Goal: Task Accomplishment & Management: Manage account settings

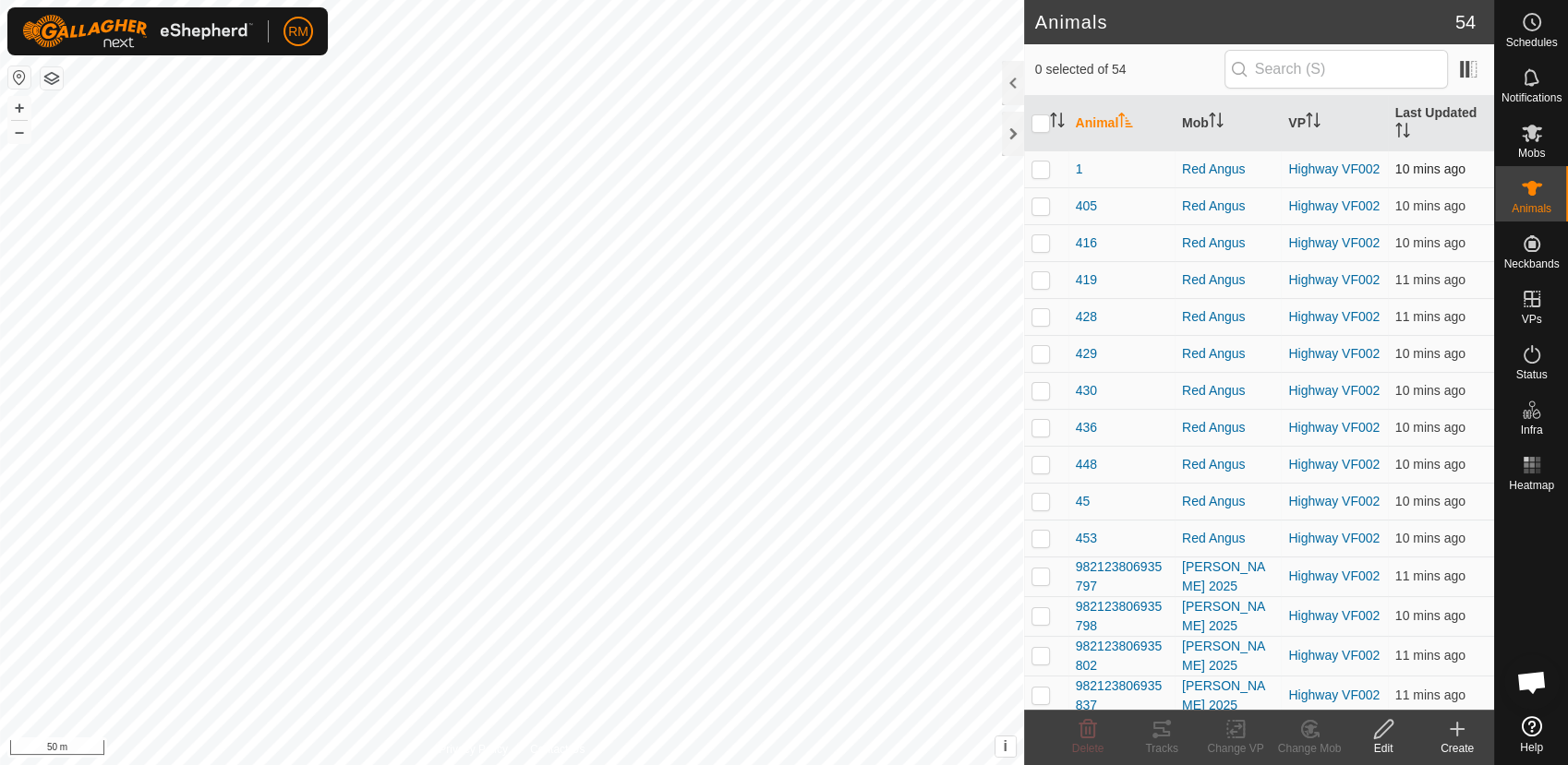
click at [1037, 165] on p-checkbox at bounding box center [1040, 169] width 19 height 15
checkbox input "false"
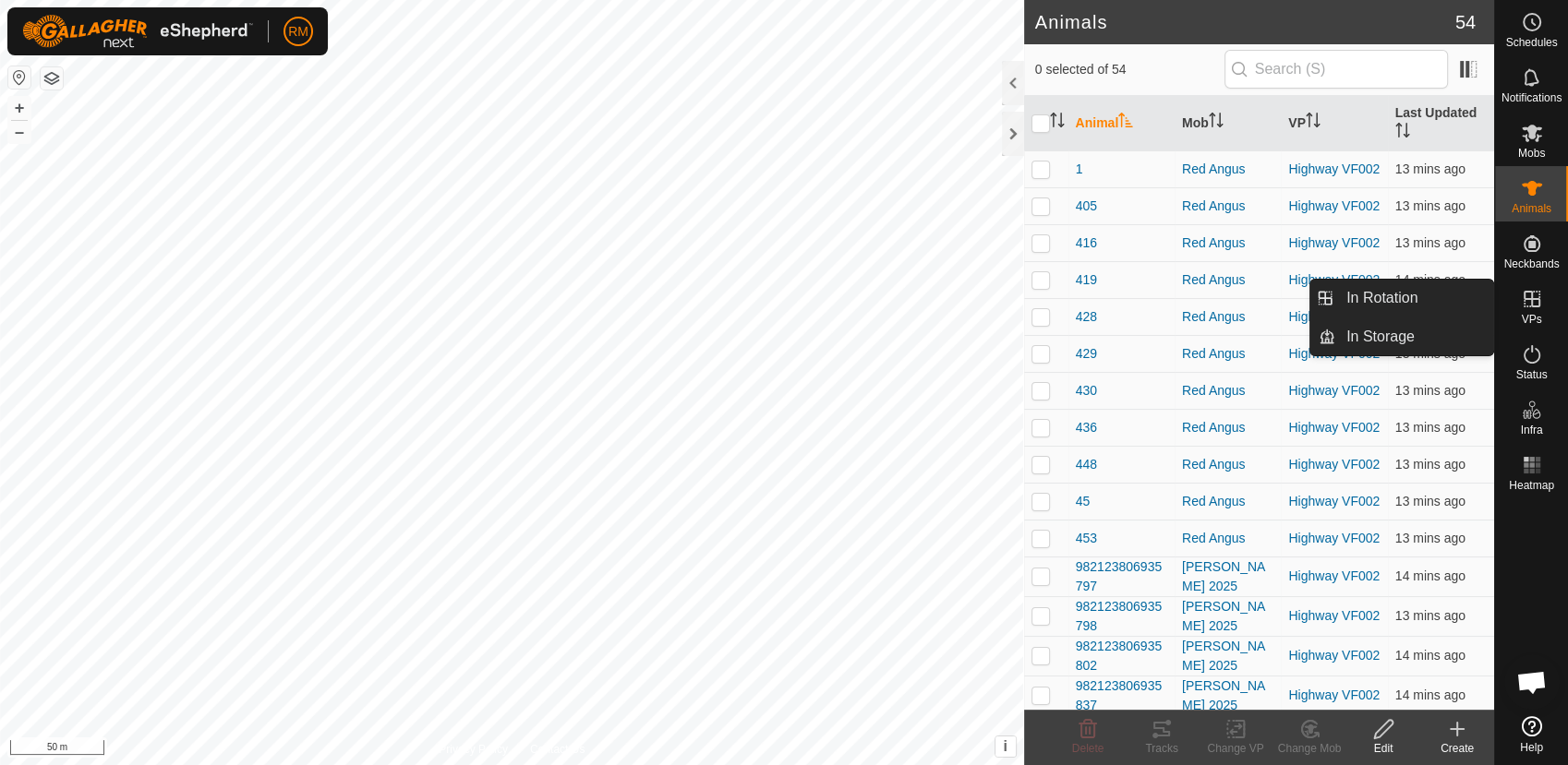
drag, startPoint x: 1521, startPoint y: 277, endPoint x: 1522, endPoint y: 286, distance: 9.1
click at [1522, 286] on es-virtualpaddocks-svg-icon at bounding box center [1531, 298] width 33 height 29
click at [1403, 296] on link "In Rotation" at bounding box center [1414, 298] width 158 height 37
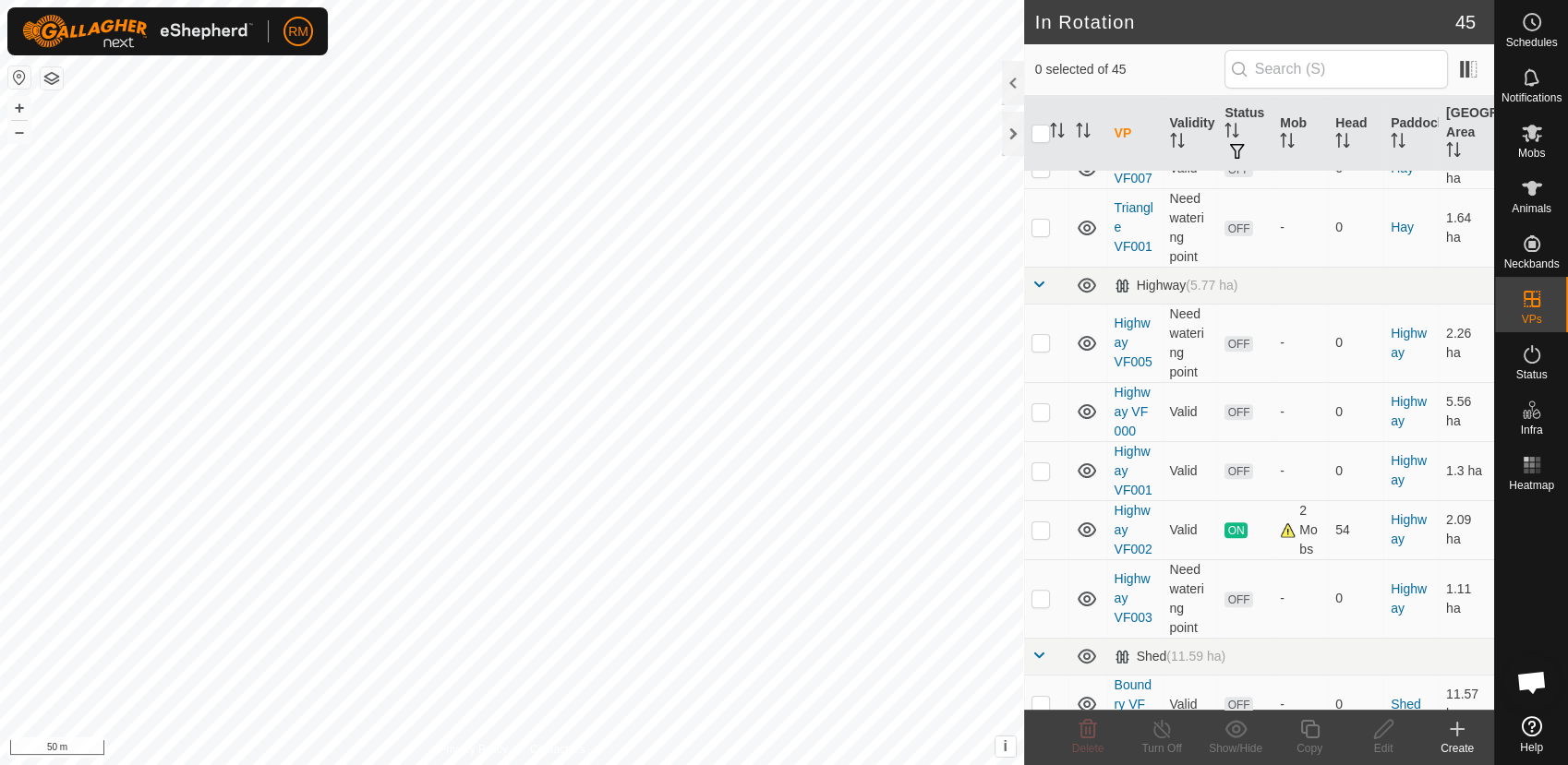
scroll to position [825, 0]
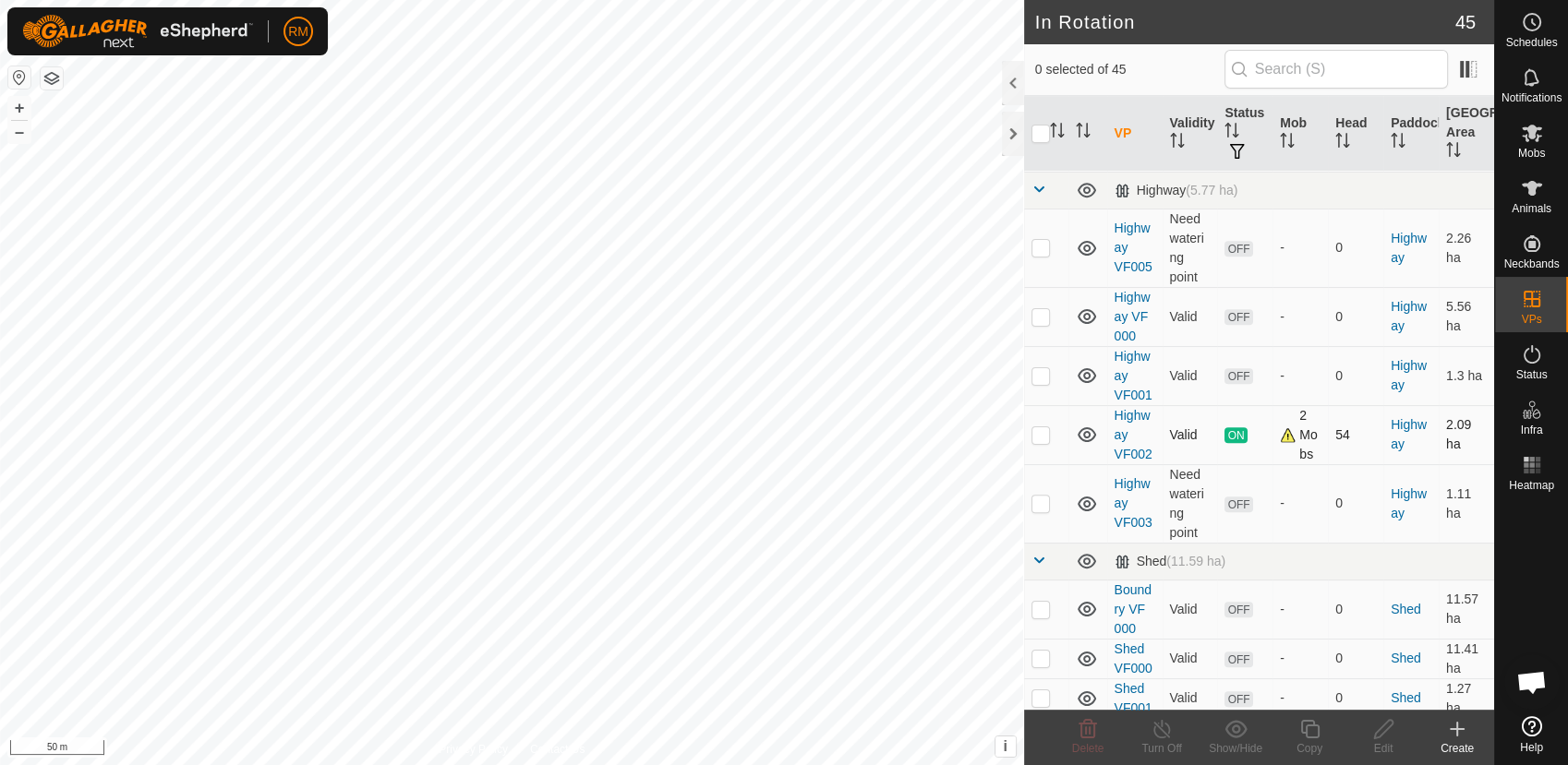
click at [1042, 432] on p-checkbox at bounding box center [1040, 435] width 19 height 15
checkbox input "true"
click at [1304, 731] on icon at bounding box center [1309, 729] width 19 height 19
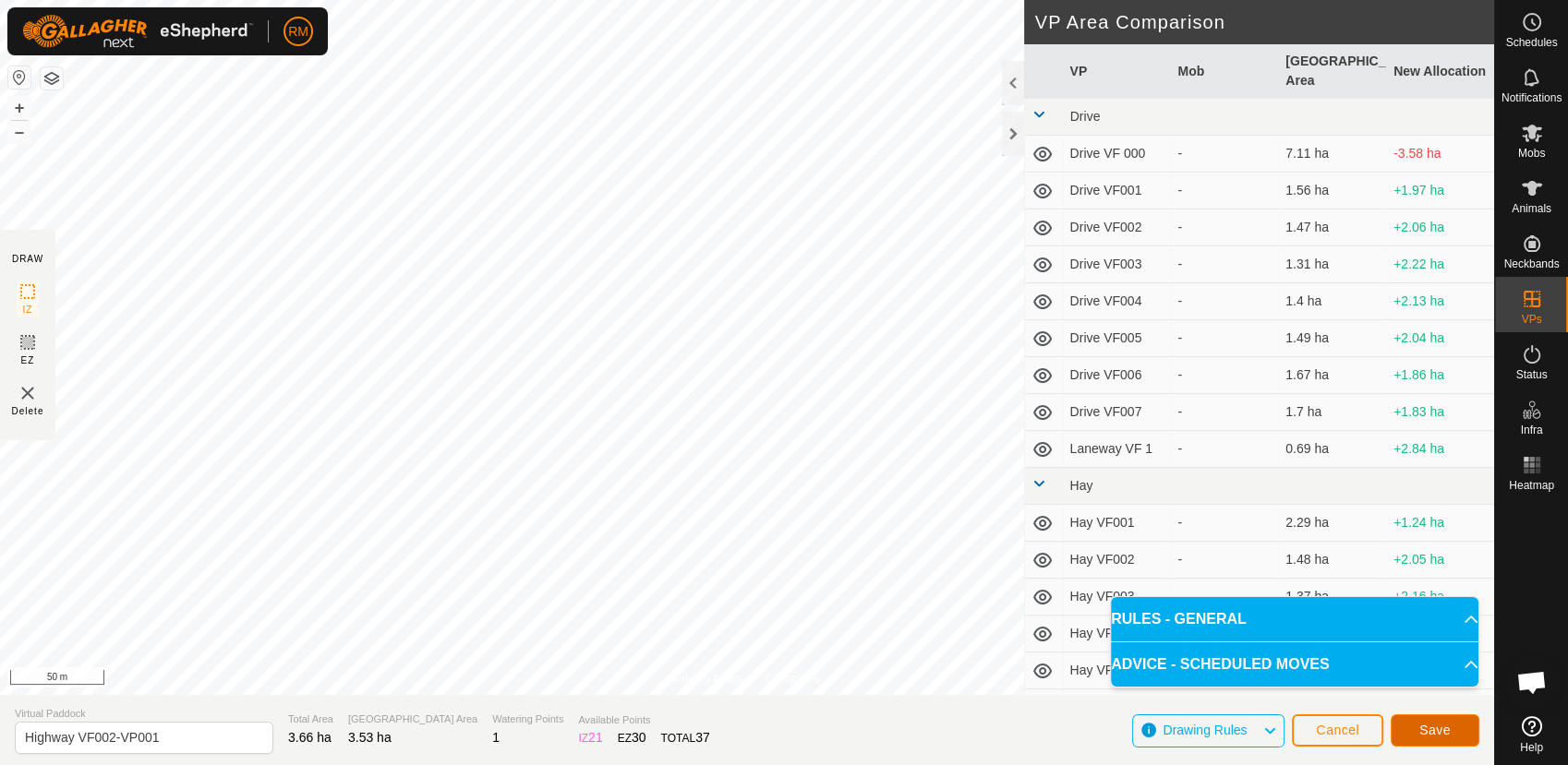
click at [1426, 727] on span "Save" at bounding box center [1434, 730] width 31 height 15
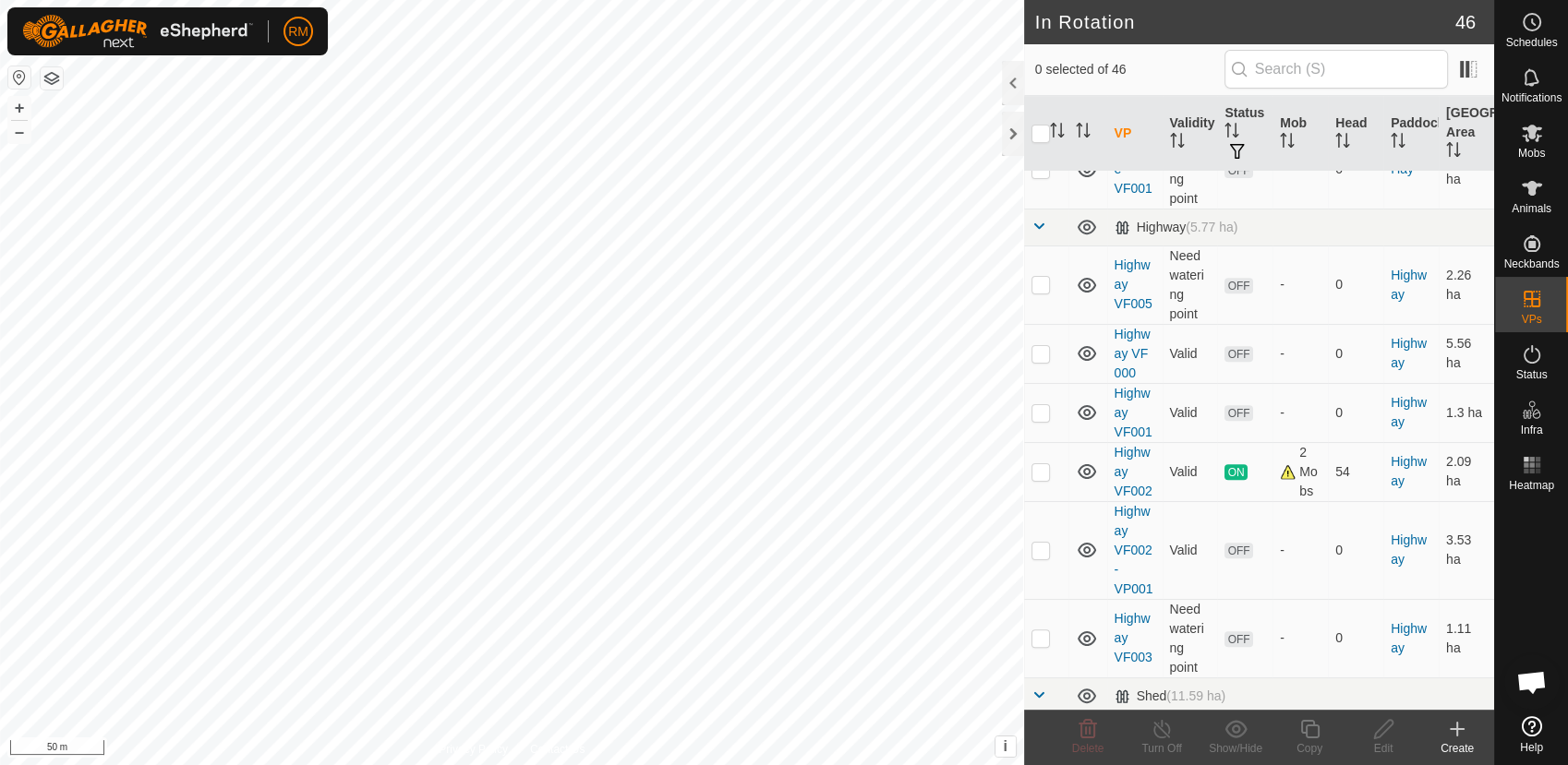
scroll to position [792, 0]
click at [1037, 548] on p-checkbox at bounding box center [1040, 546] width 19 height 15
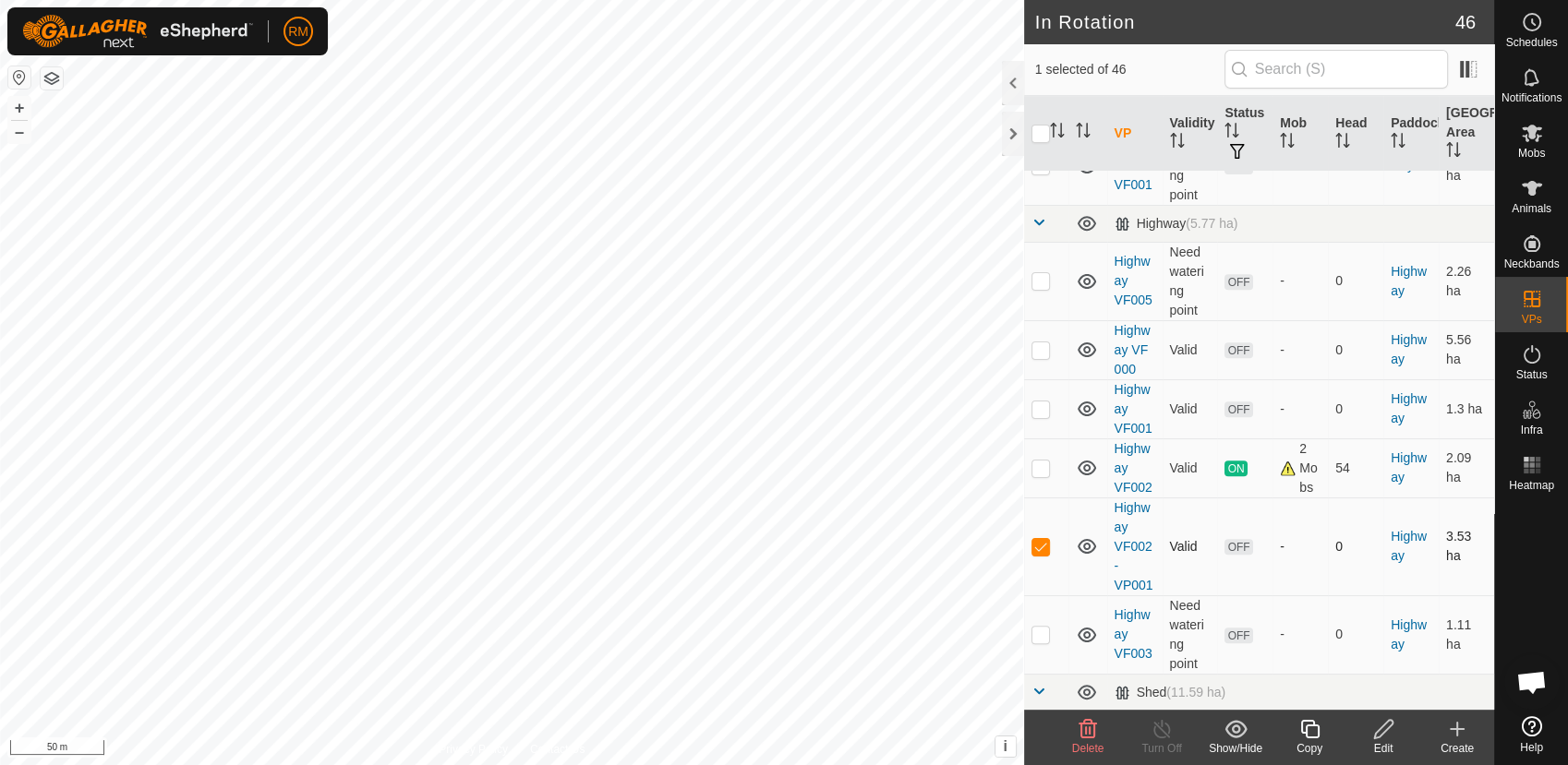
click at [1037, 548] on p-checkbox at bounding box center [1040, 546] width 19 height 15
checkbox input "false"
click at [1035, 629] on p-checkbox at bounding box center [1040, 635] width 19 height 15
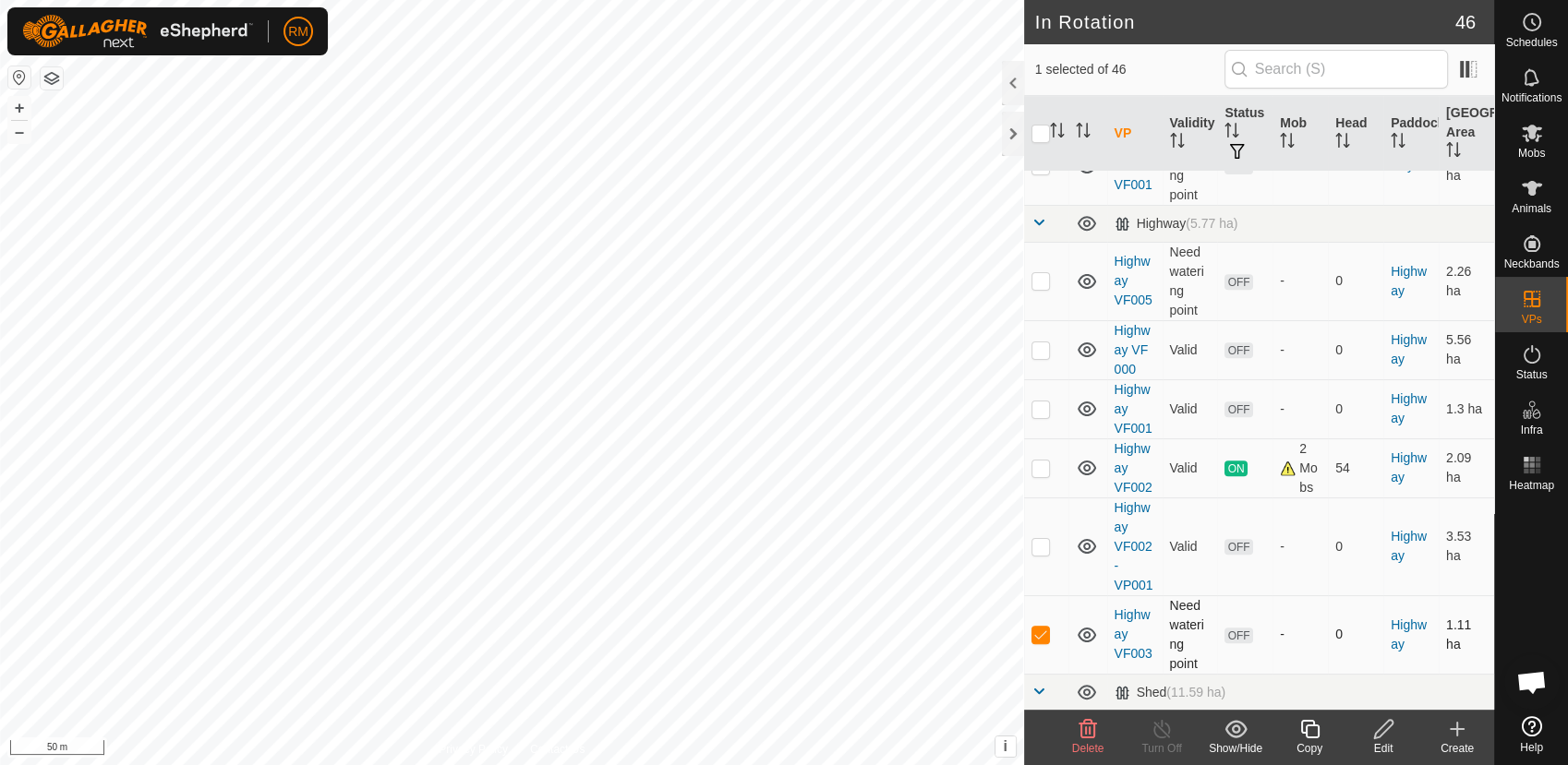
click at [1035, 629] on p-checkbox at bounding box center [1040, 635] width 19 height 15
checkbox input "true"
click at [1036, 543] on p-checkbox at bounding box center [1040, 546] width 19 height 15
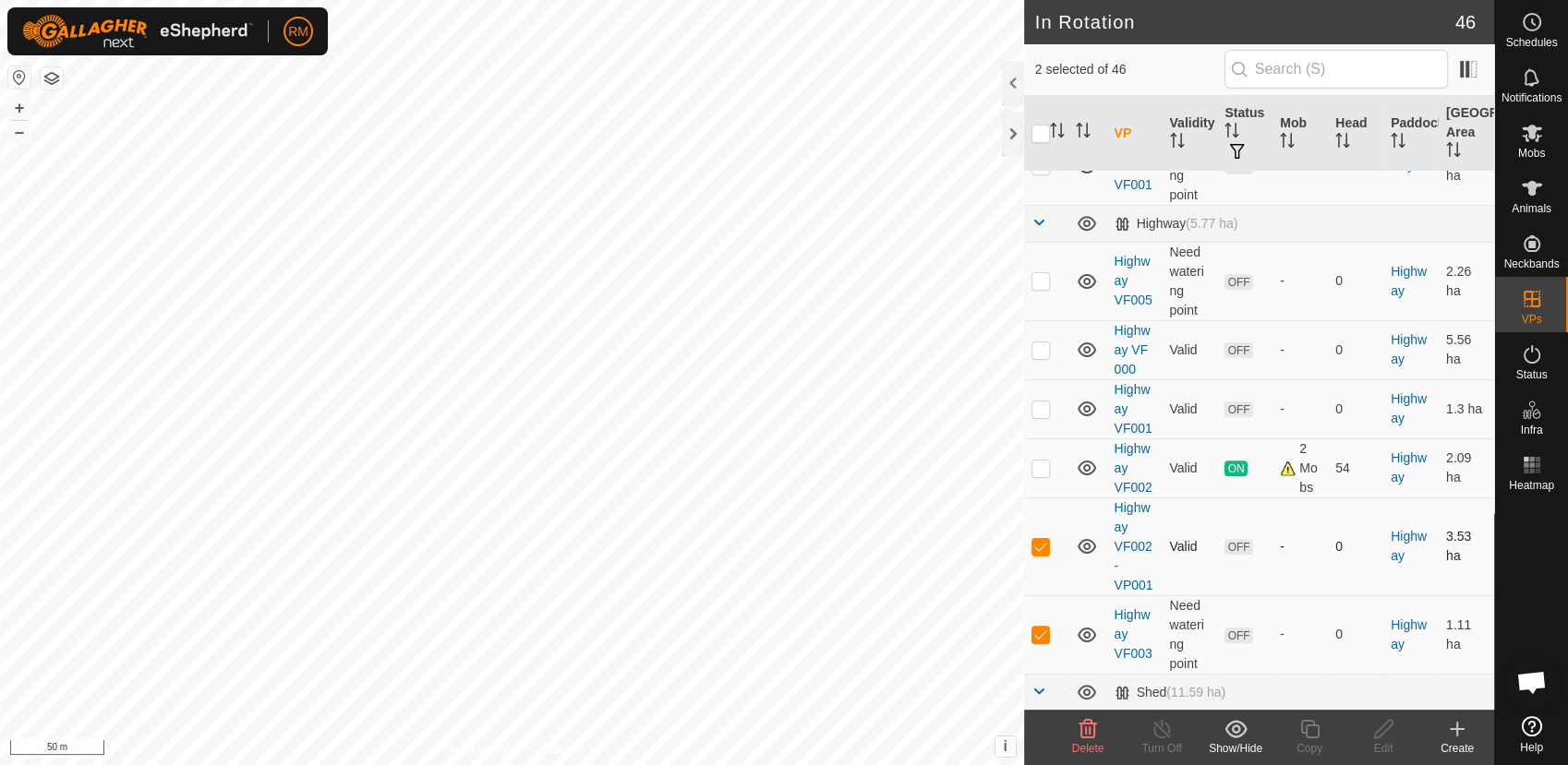
checkbox input "false"
click at [1039, 278] on p-checkbox at bounding box center [1040, 281] width 19 height 15
checkbox input "false"
click at [1040, 632] on p-checkbox at bounding box center [1040, 635] width 19 height 15
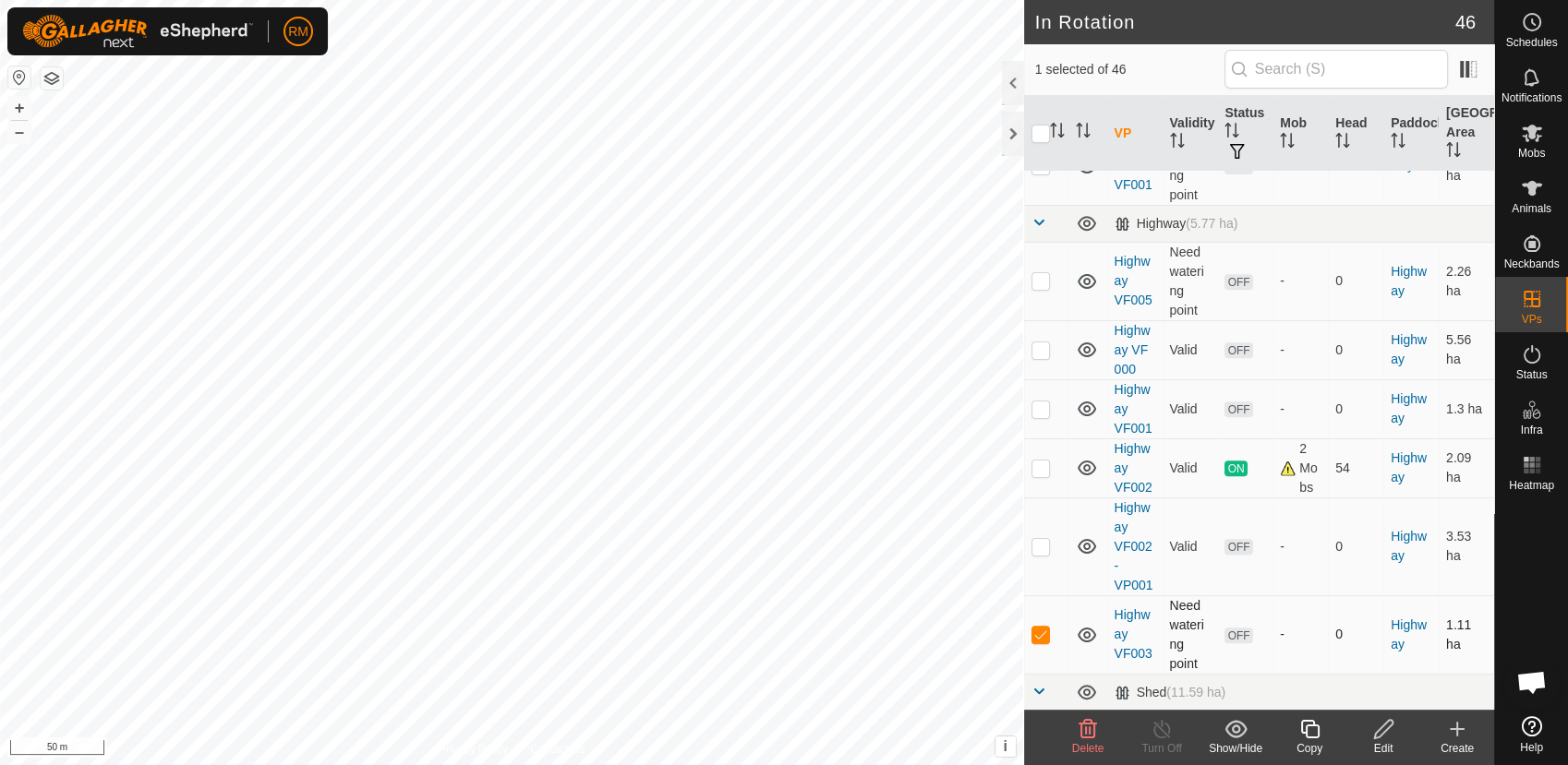
checkbox input "false"
click at [1038, 545] on p-checkbox at bounding box center [1040, 546] width 19 height 15
checkbox input "true"
click at [1038, 277] on p-checkbox at bounding box center [1040, 281] width 19 height 15
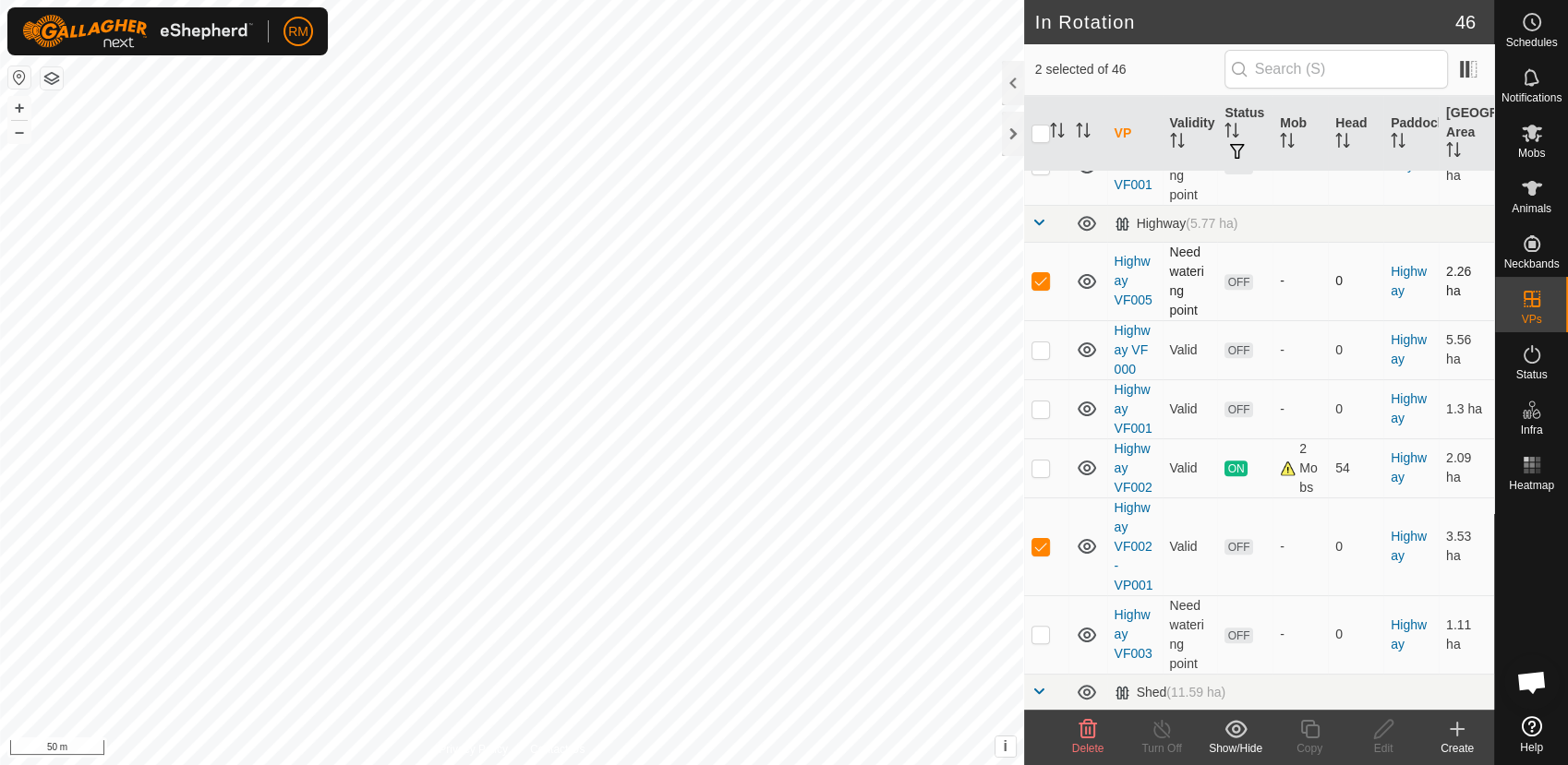
checkbox input "false"
click at [1379, 731] on icon at bounding box center [1383, 729] width 23 height 23
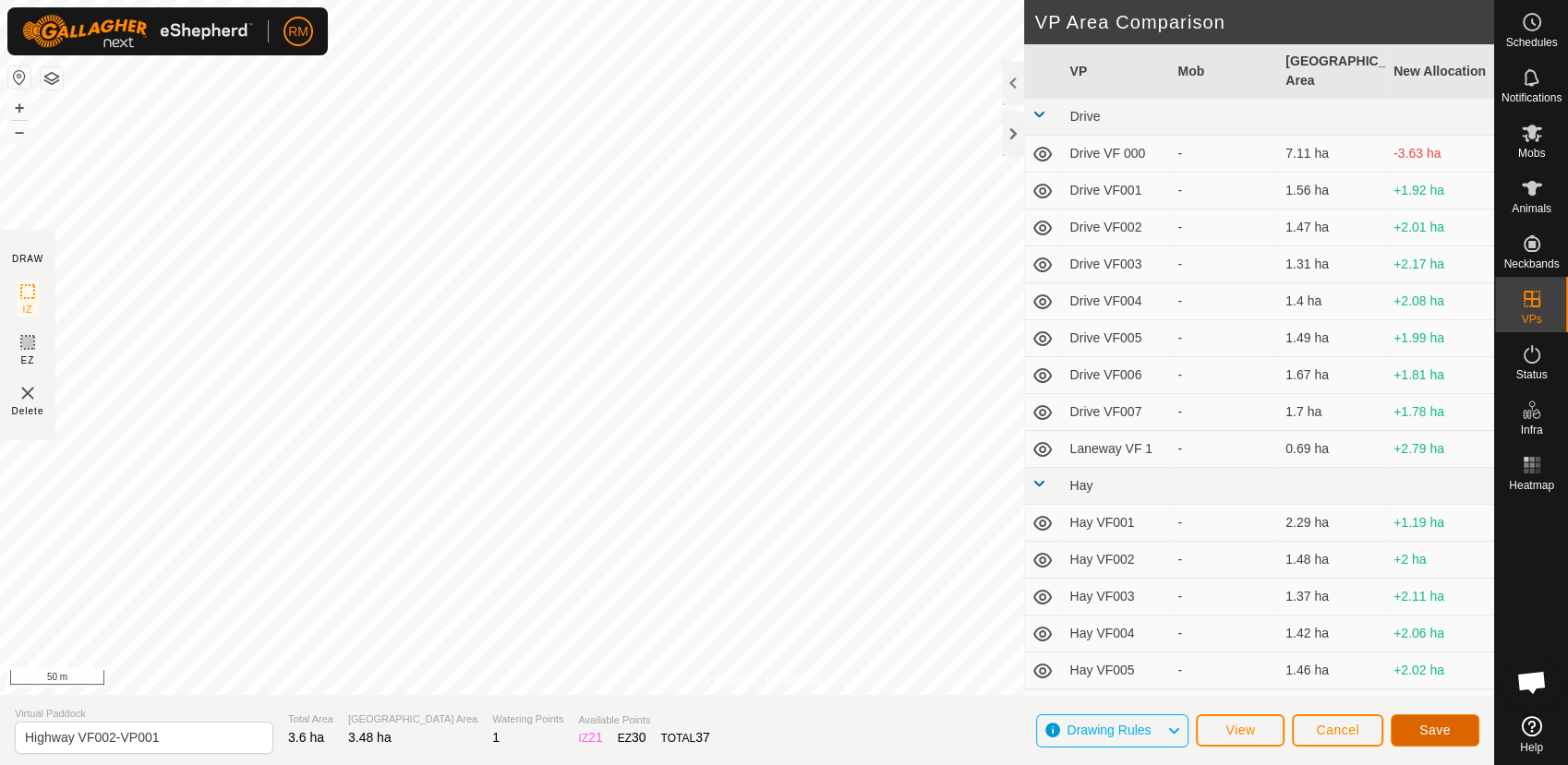
click at [1430, 727] on span "Save" at bounding box center [1434, 730] width 31 height 15
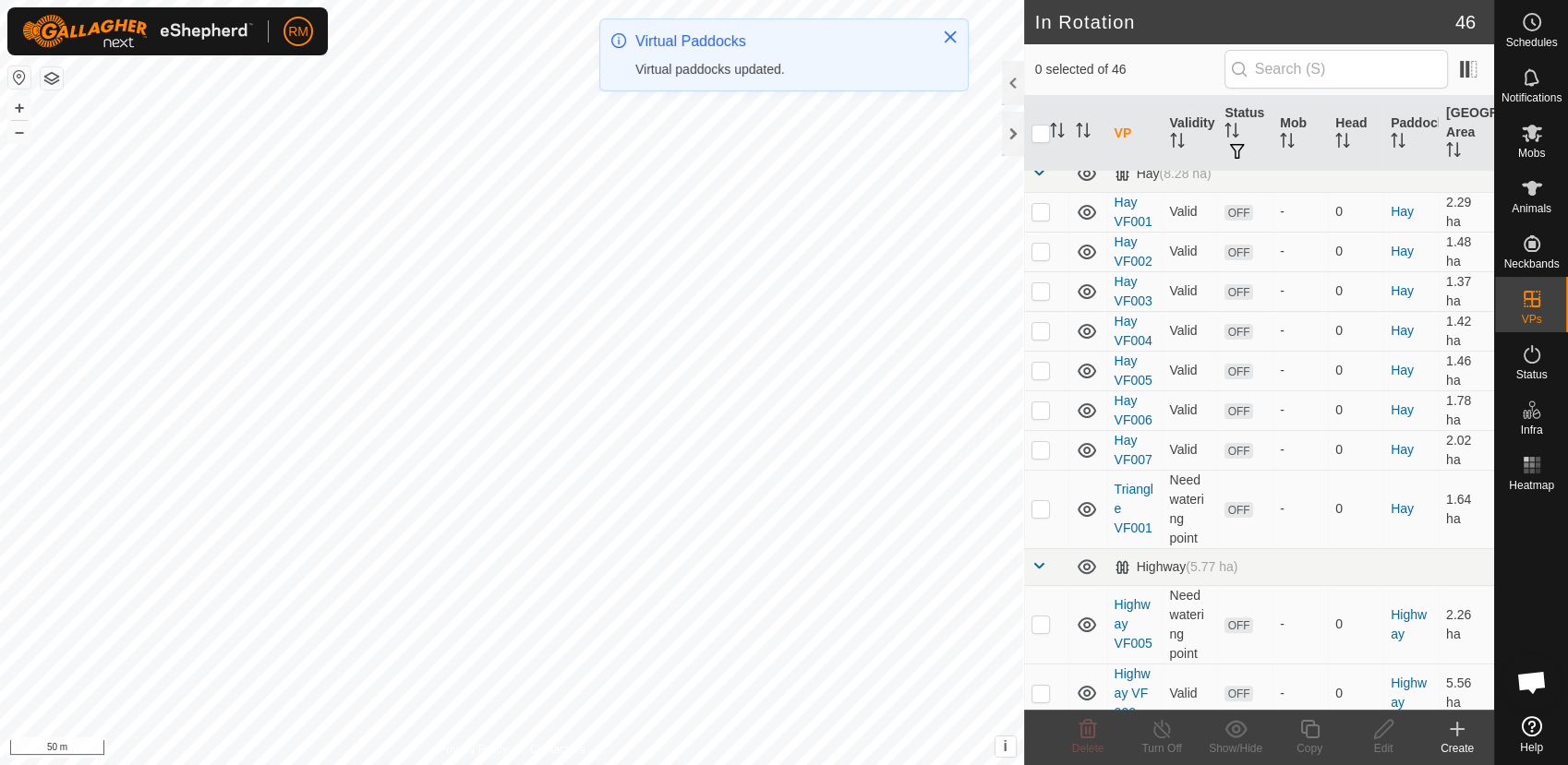
scroll to position [619, 0]
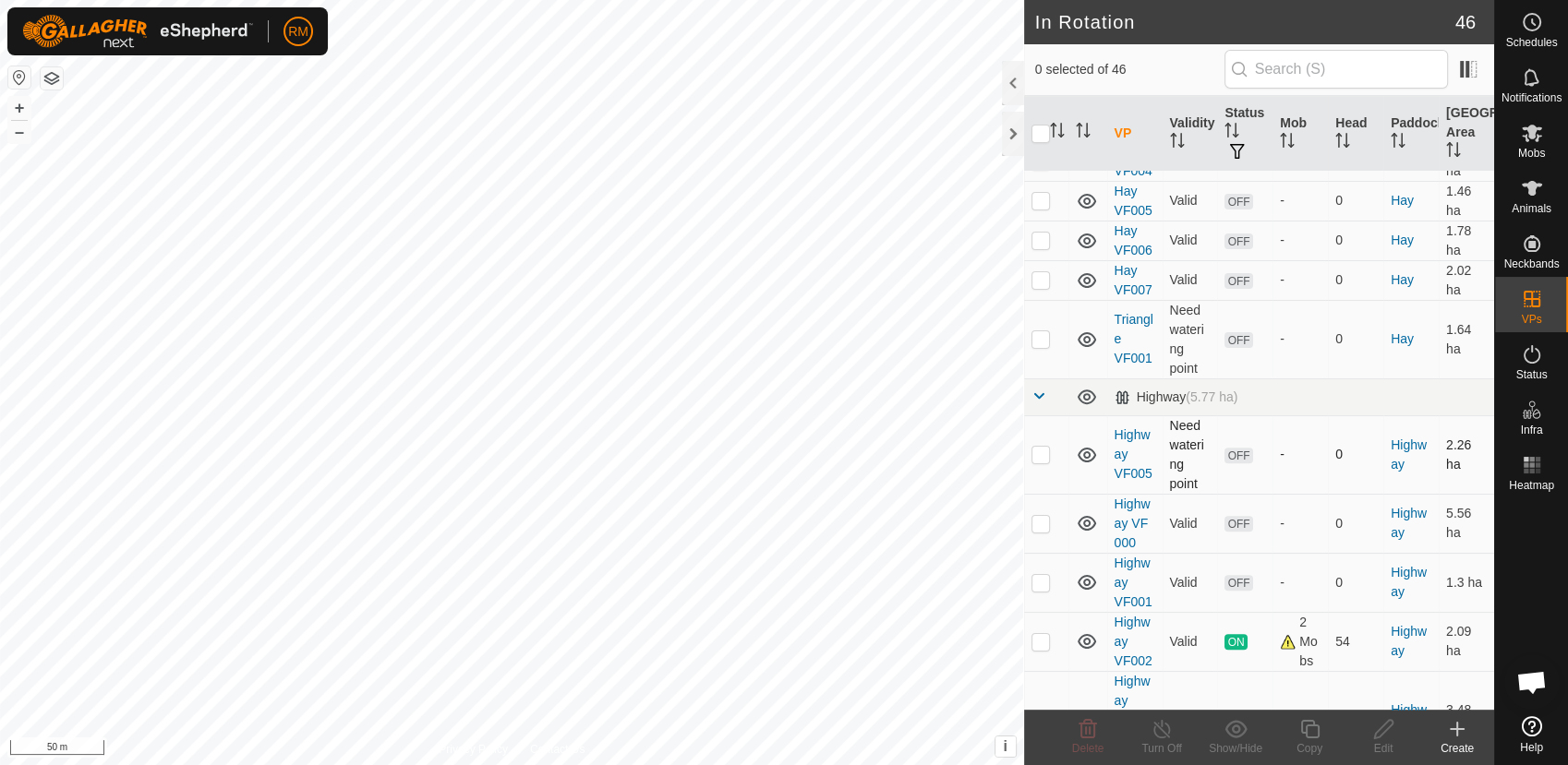
click at [1038, 447] on p-checkbox at bounding box center [1040, 454] width 19 height 15
checkbox input "false"
click at [1041, 581] on p-checkbox at bounding box center [1040, 583] width 19 height 15
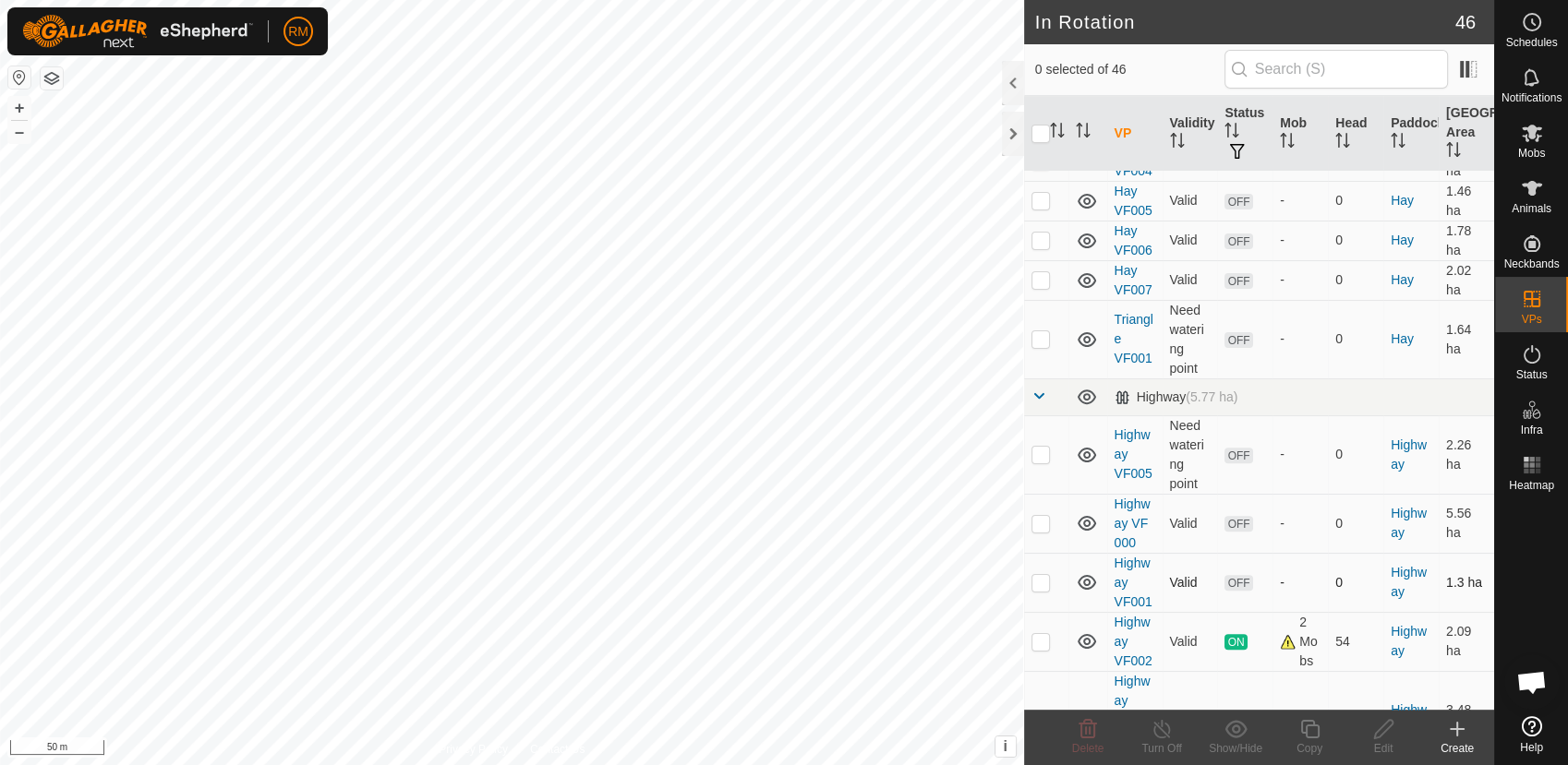
click at [1041, 581] on p-checkbox at bounding box center [1040, 583] width 19 height 15
checkbox input "false"
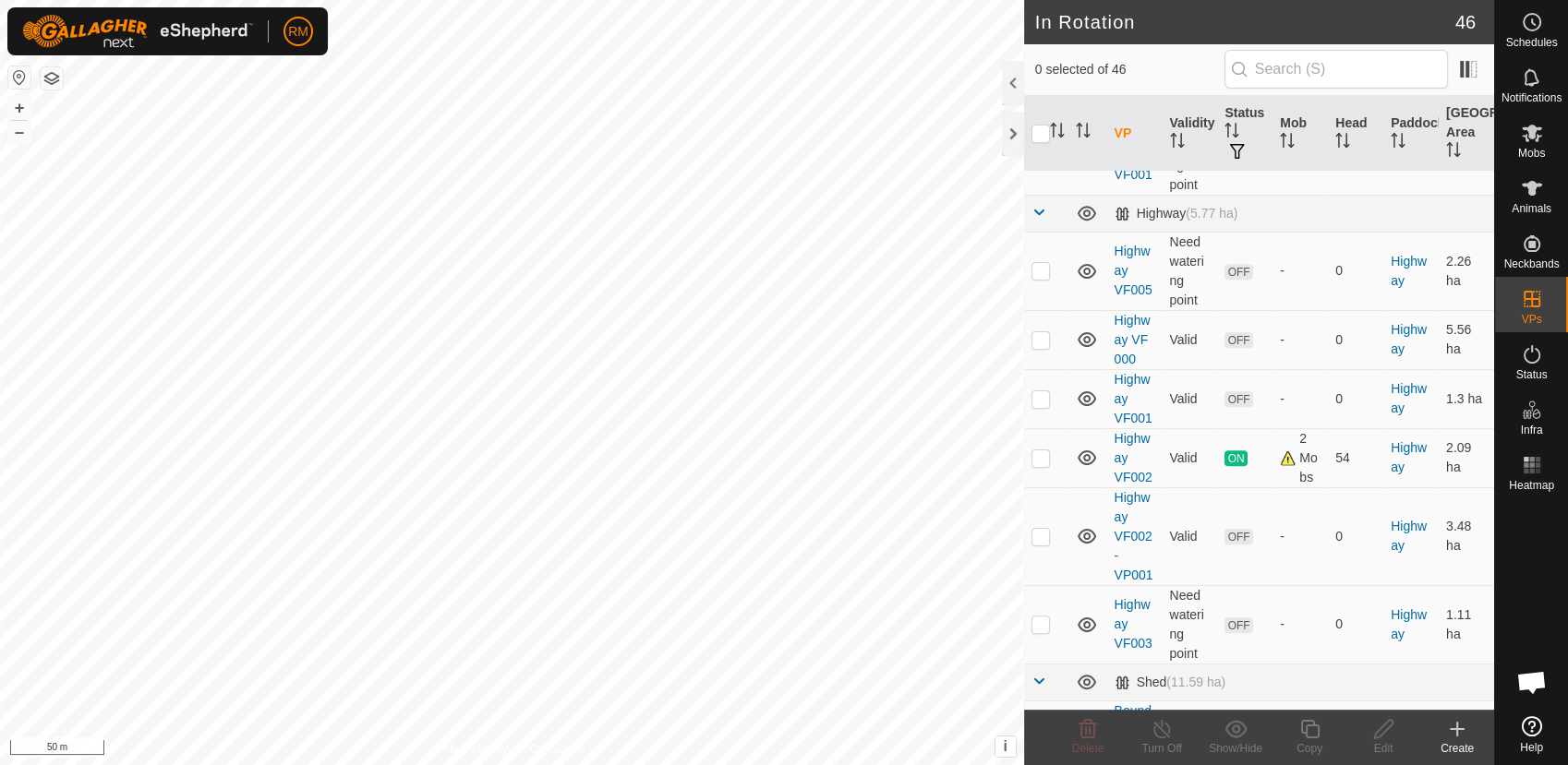
scroll to position [804, 0]
click at [1041, 533] on p-checkbox at bounding box center [1040, 533] width 19 height 15
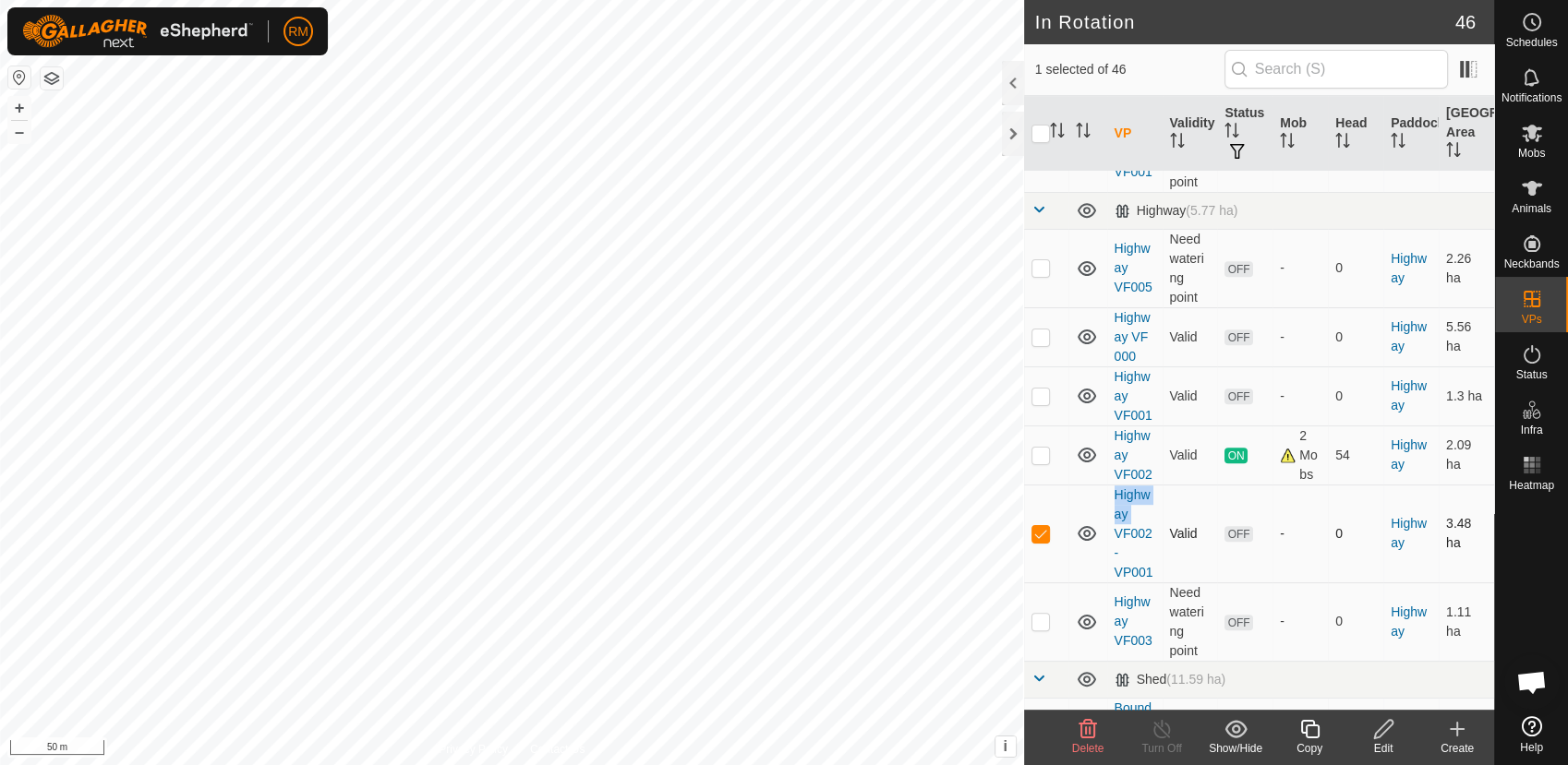
click at [1041, 533] on p-checkbox at bounding box center [1040, 533] width 19 height 15
click at [1038, 529] on p-checkbox at bounding box center [1040, 533] width 19 height 15
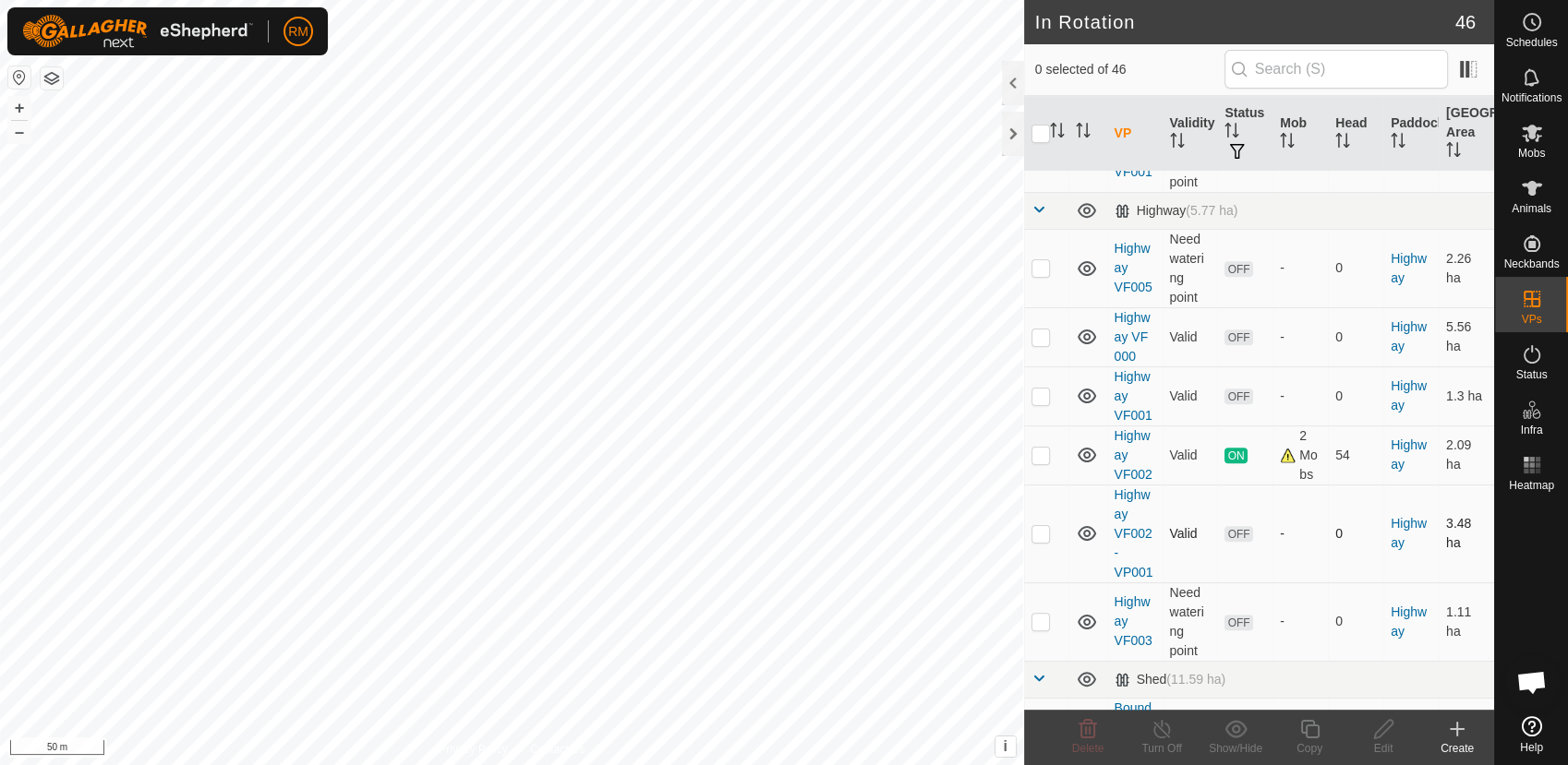
click at [1038, 529] on p-checkbox at bounding box center [1040, 533] width 19 height 15
checkbox input "false"
click at [1038, 262] on p-checkbox at bounding box center [1040, 268] width 19 height 15
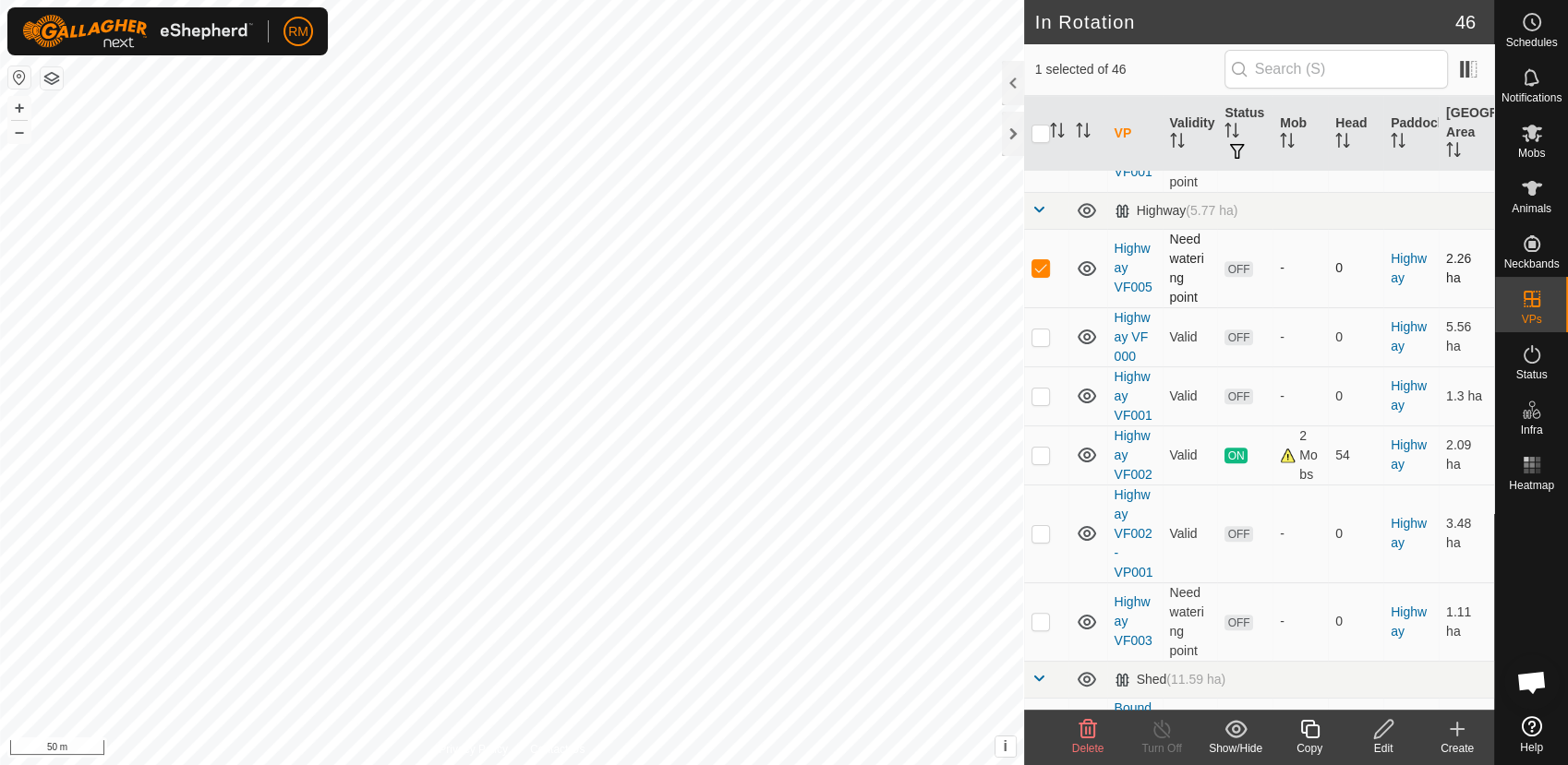
checkbox input "false"
click at [1038, 528] on p-checkbox at bounding box center [1040, 533] width 19 height 15
checkbox input "true"
click at [1381, 735] on icon at bounding box center [1383, 729] width 19 height 19
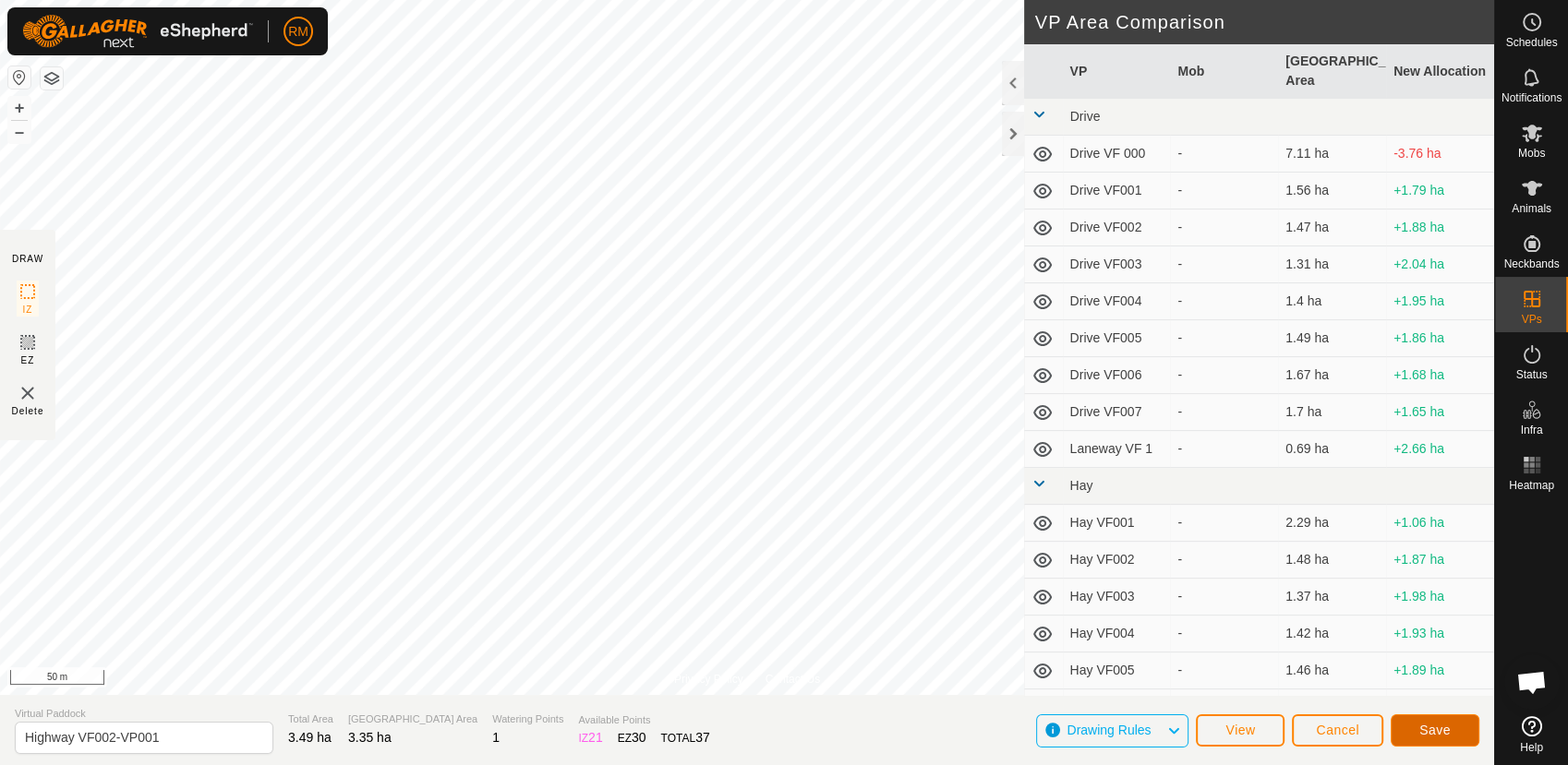
click at [1429, 727] on span "Save" at bounding box center [1434, 730] width 31 height 15
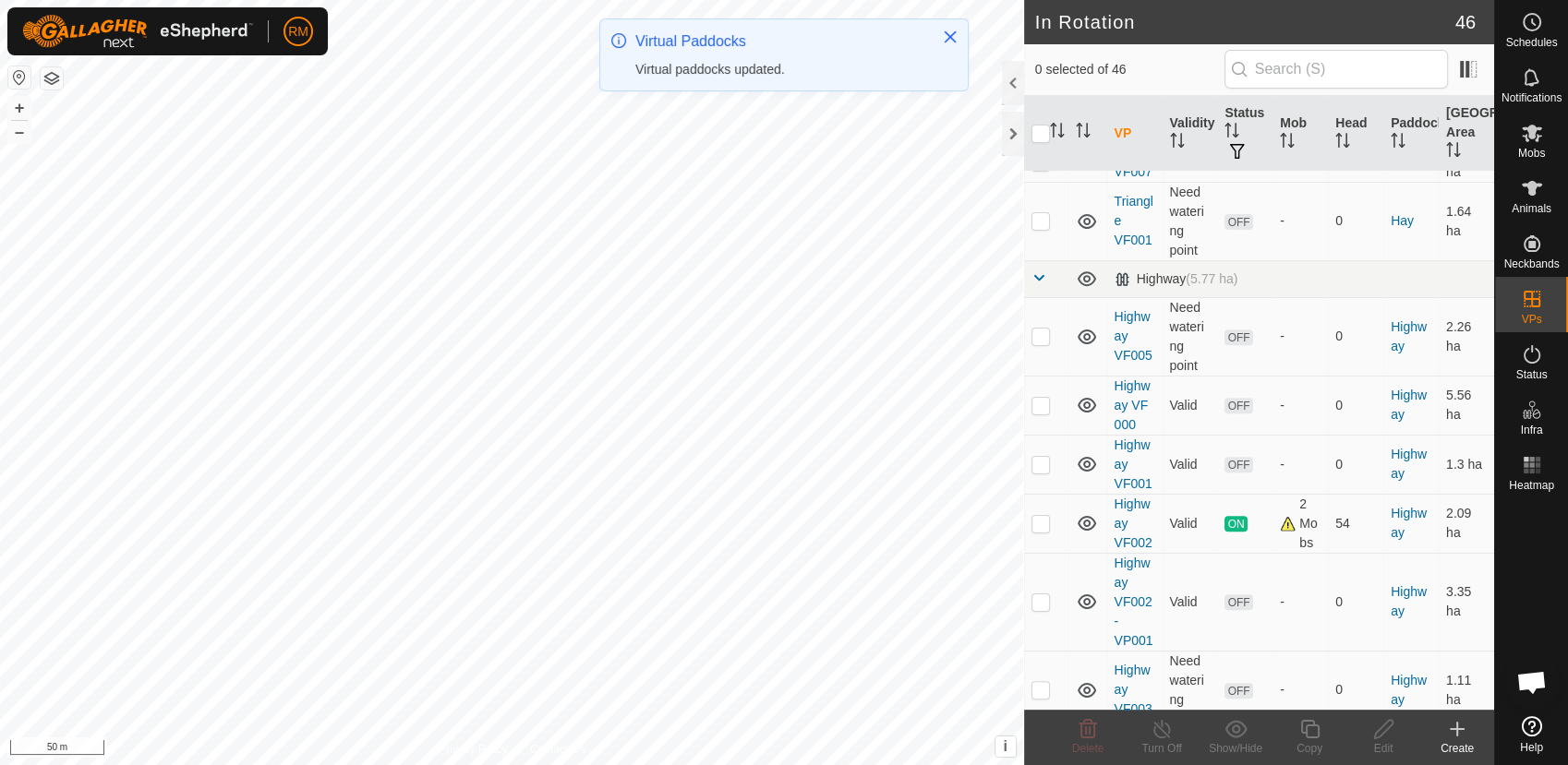
scroll to position [745, 0]
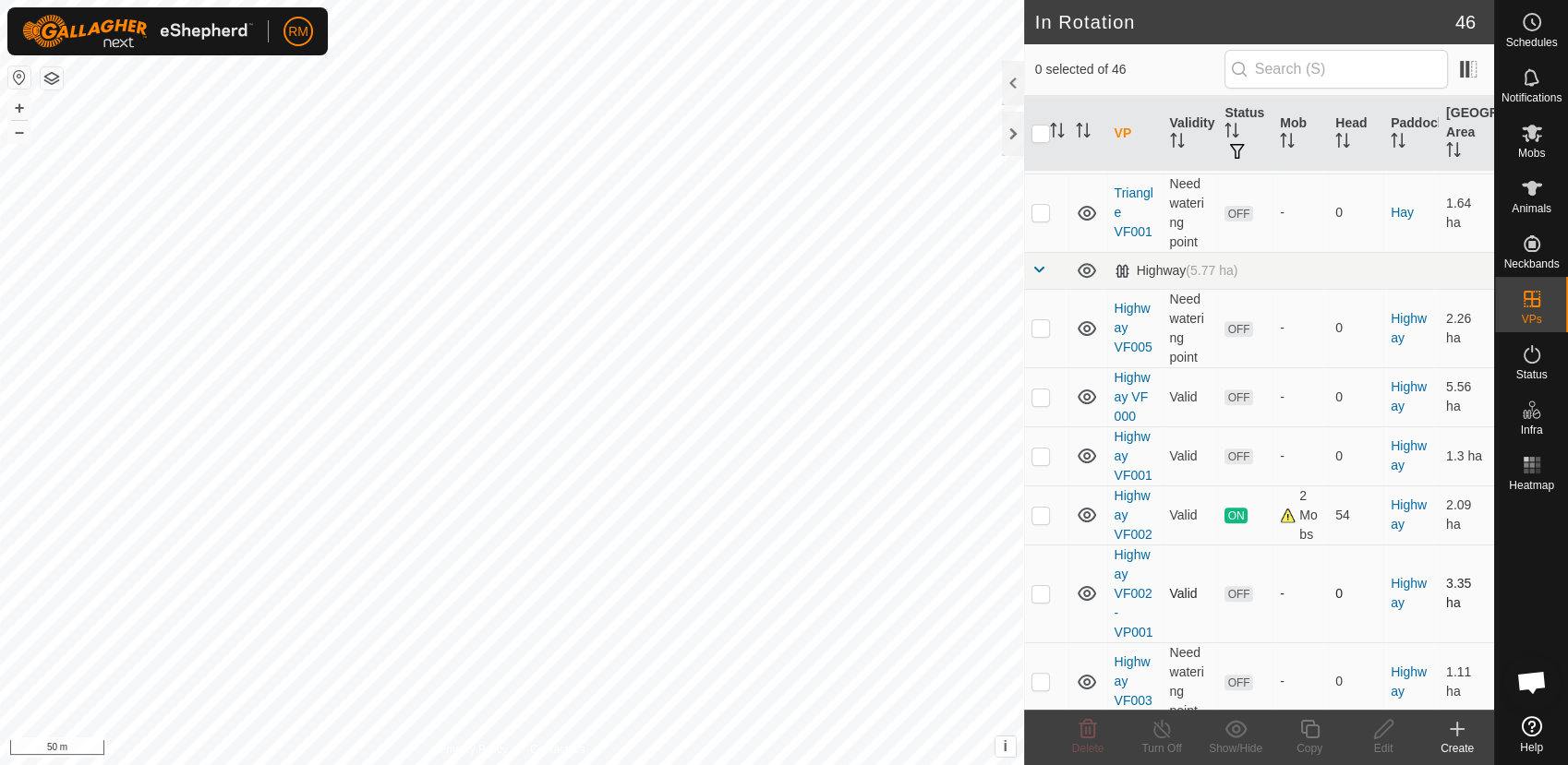
click at [1038, 594] on p-checkbox at bounding box center [1040, 593] width 19 height 15
checkbox input "true"
click at [1039, 321] on p-checkbox at bounding box center [1040, 328] width 19 height 15
checkbox input "false"
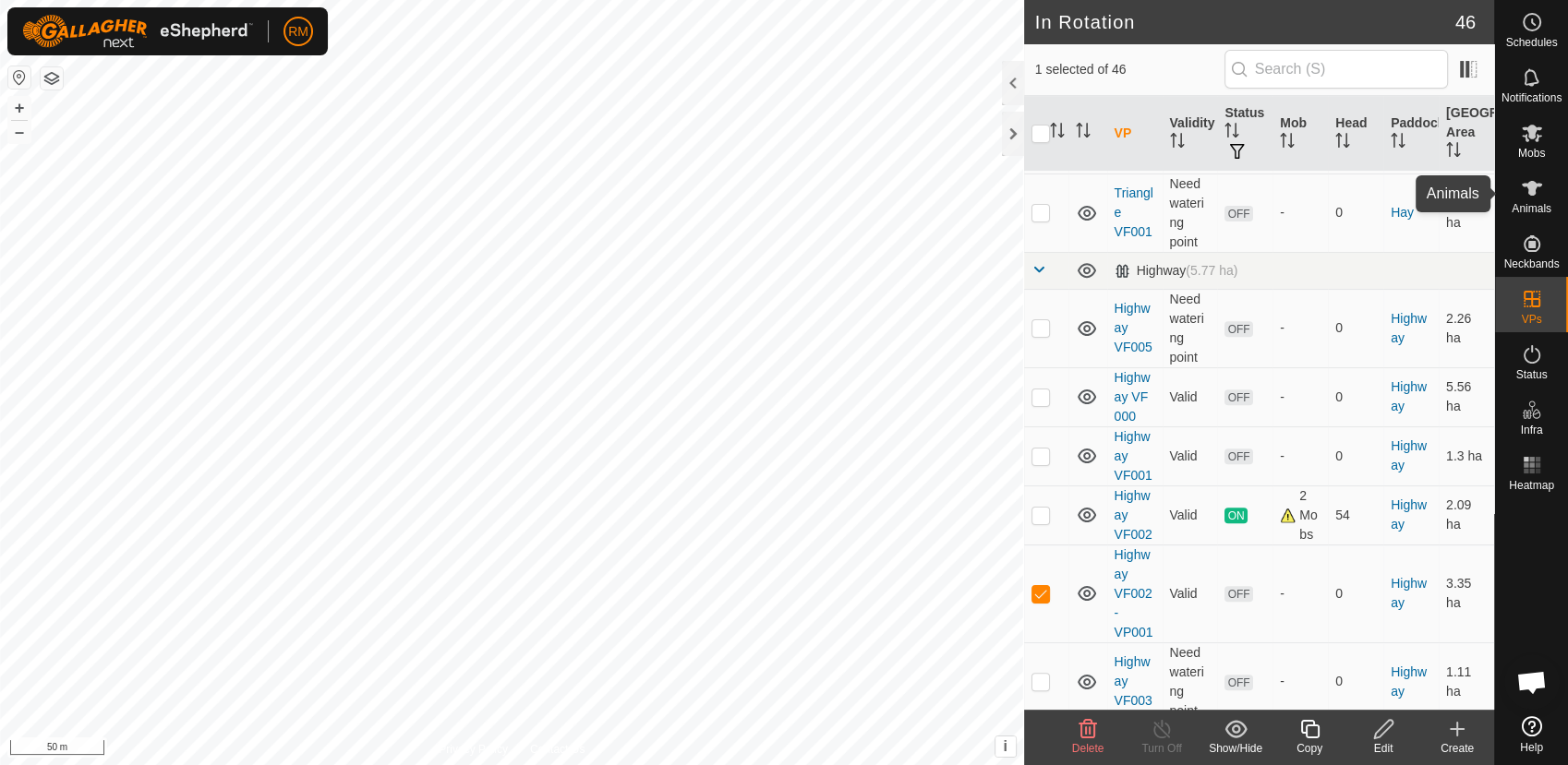
click at [1529, 181] on icon at bounding box center [1531, 189] width 21 height 15
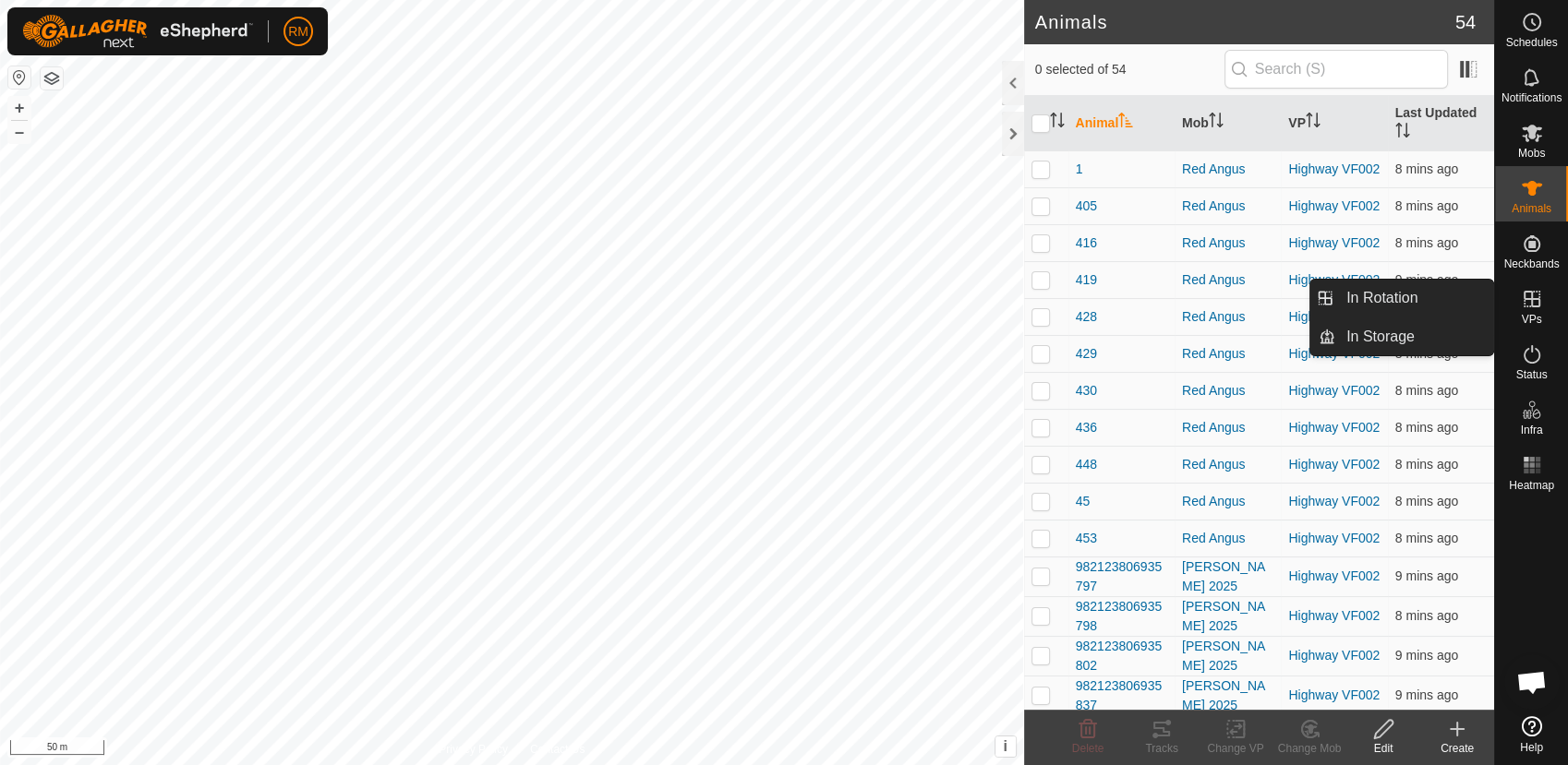
click at [1530, 311] on es-virtualpaddocks-svg-icon at bounding box center [1531, 298] width 33 height 29
click at [1391, 299] on link "In Rotation" at bounding box center [1414, 298] width 158 height 37
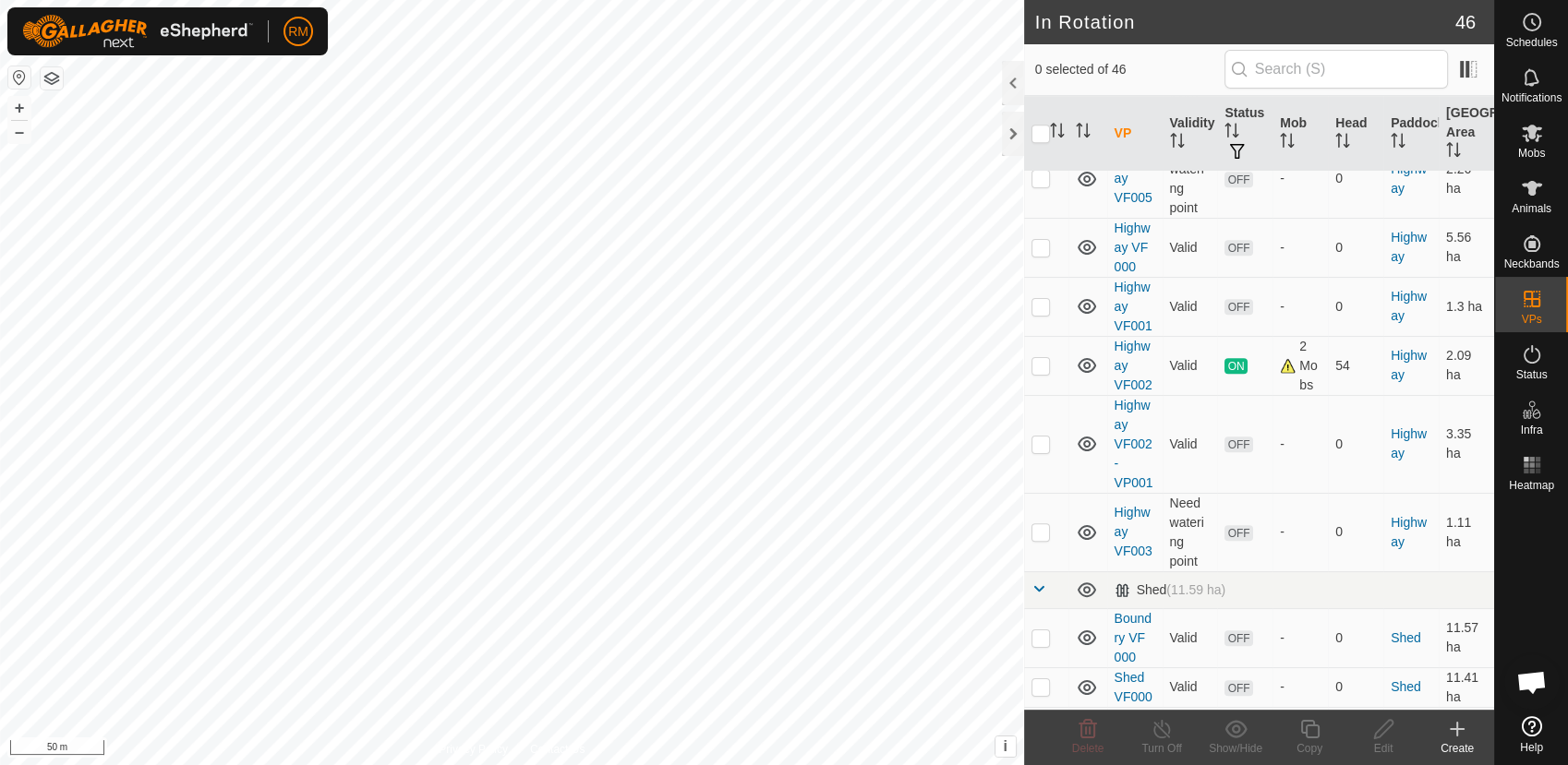
scroll to position [875, 0]
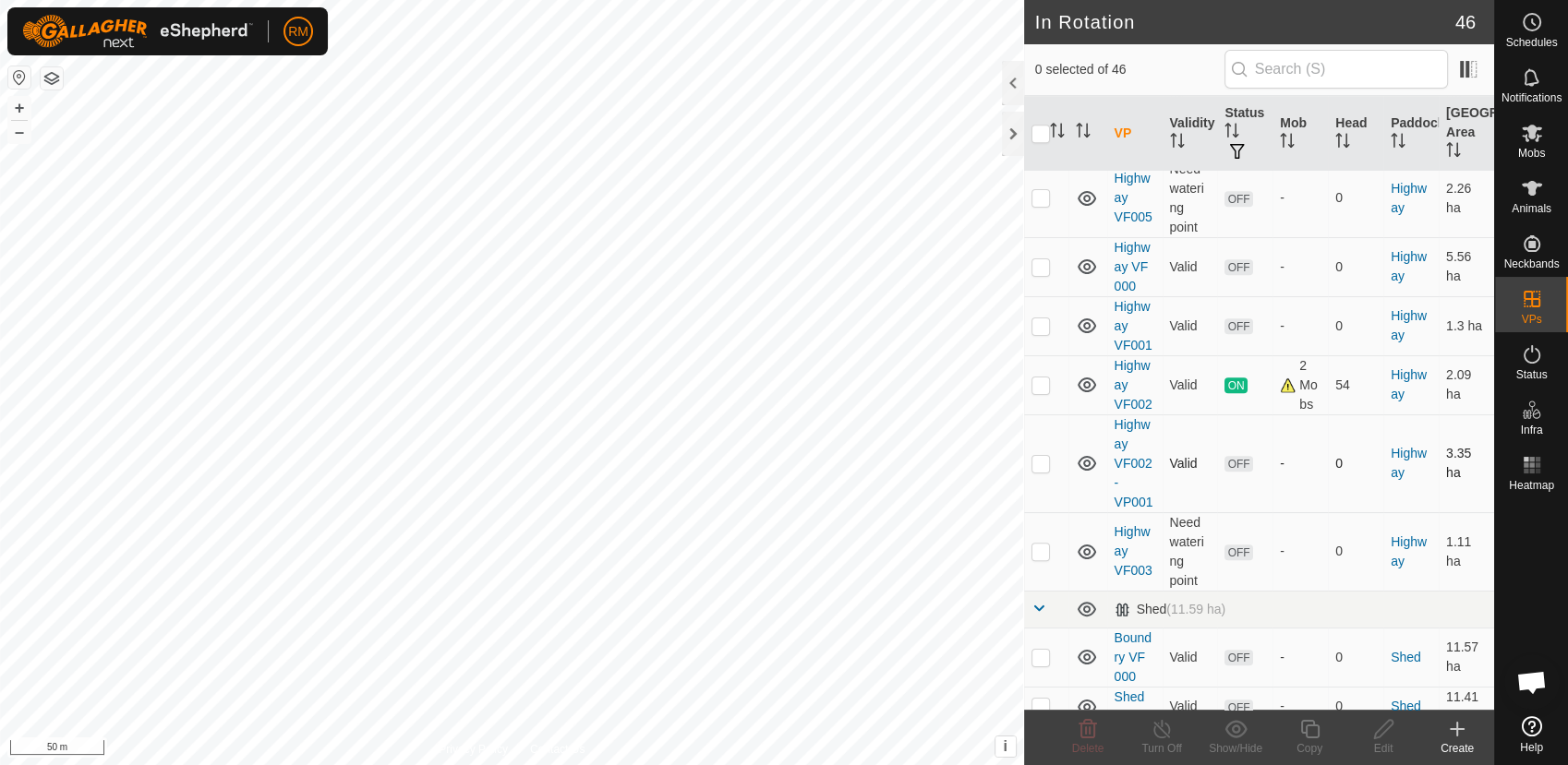
click at [1107, 451] on td "Highway VF002-VP001" at bounding box center [1134, 464] width 55 height 98
click at [1043, 461] on p-checkbox at bounding box center [1040, 464] width 19 height 15
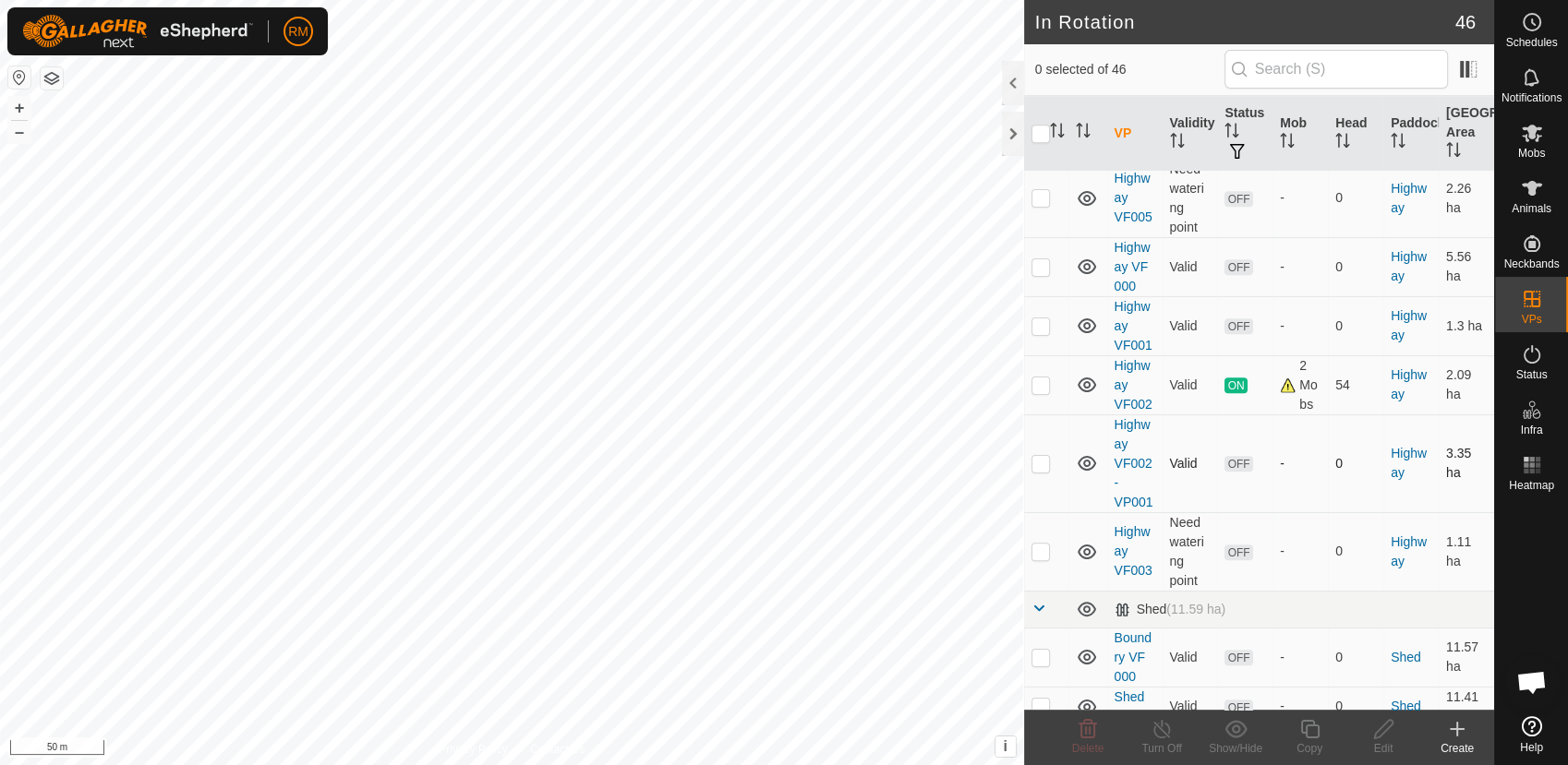
click at [1043, 461] on p-checkbox at bounding box center [1040, 464] width 19 height 15
checkbox input "false"
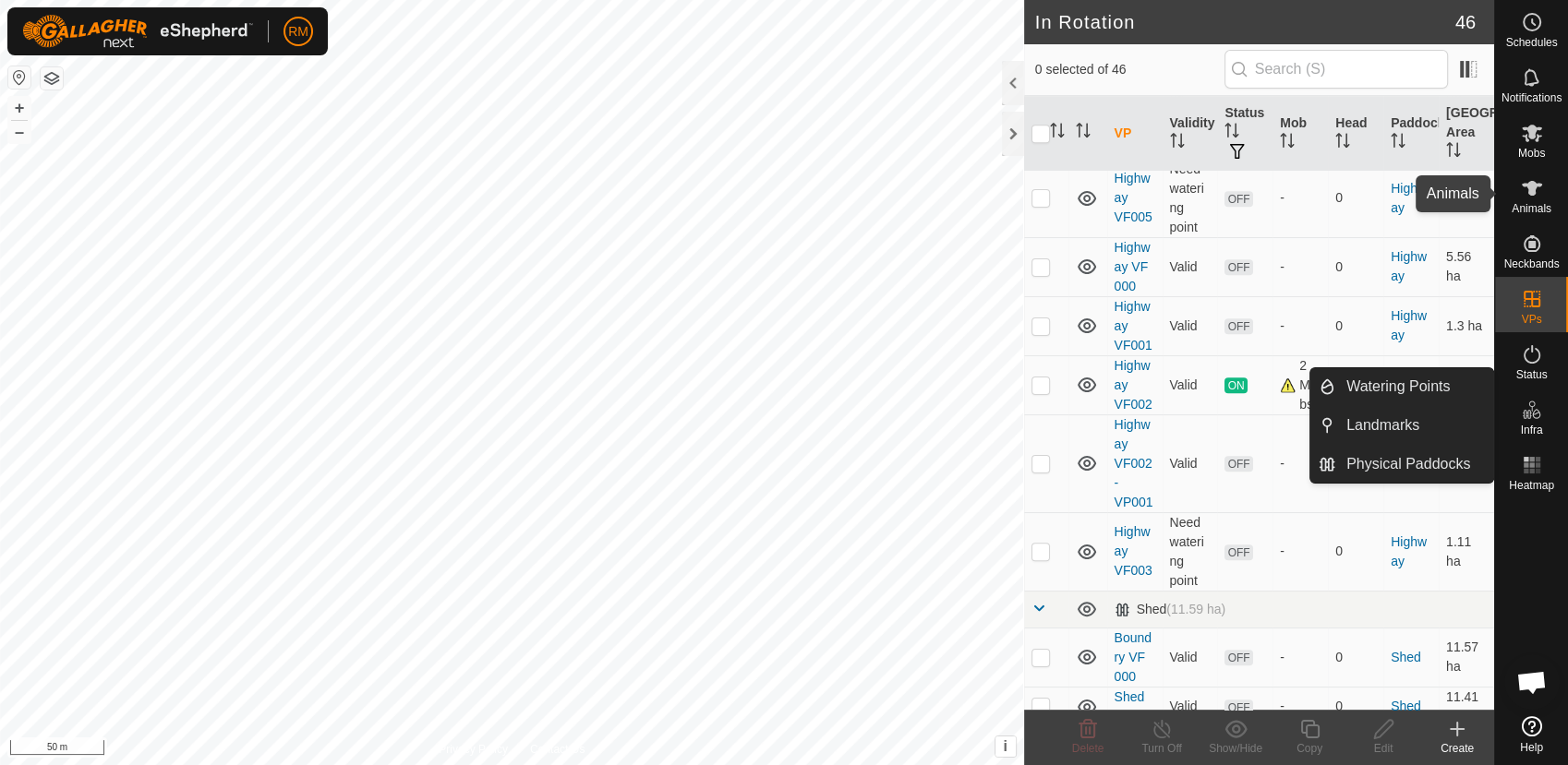
drag, startPoint x: 1531, startPoint y: 186, endPoint x: 1533, endPoint y: 202, distance: 16.1
click at [1531, 186] on icon at bounding box center [1531, 189] width 21 height 15
